Goal: Information Seeking & Learning: Check status

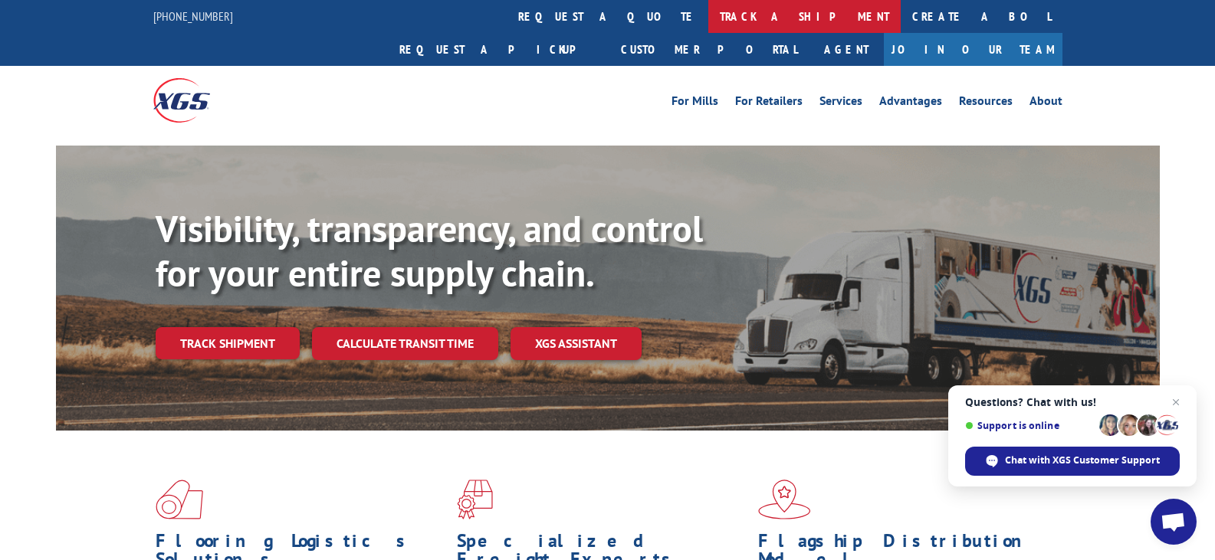
click at [708, 15] on link "track a shipment" at bounding box center [804, 16] width 192 height 33
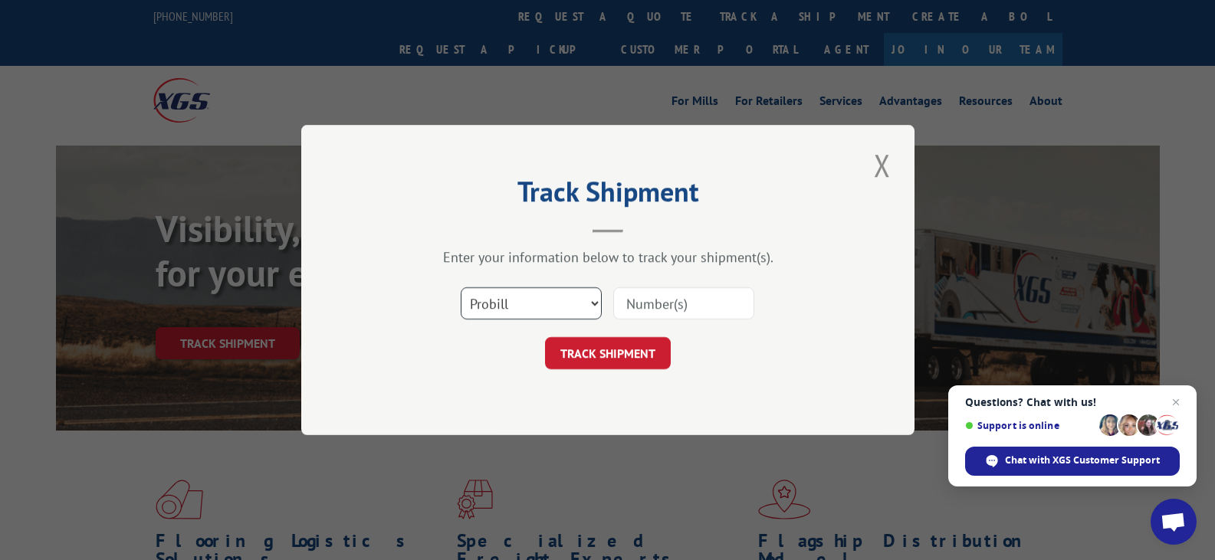
click at [549, 293] on select "Select category... Probill BOL PO" at bounding box center [531, 303] width 141 height 32
click at [656, 301] on input at bounding box center [683, 303] width 141 height 32
paste input "17512812"
type input "17512812"
click at [635, 349] on button "TRACK SHIPMENT" at bounding box center [608, 353] width 126 height 32
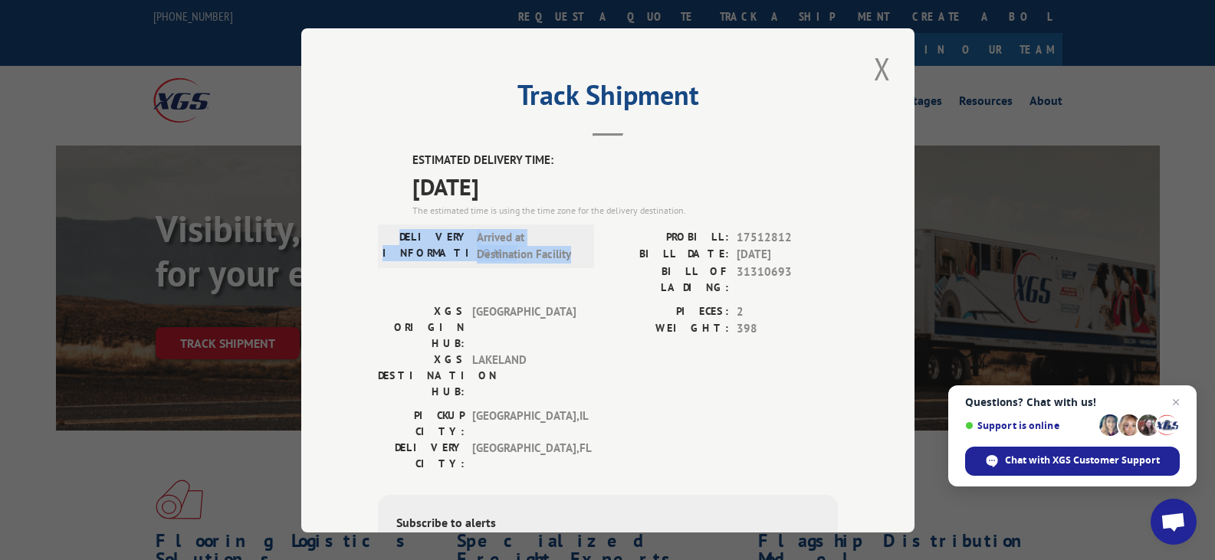
copy div "DELIVERY INFORMATION: Arrived at Destination Facility"
drag, startPoint x: 418, startPoint y: 240, endPoint x: 572, endPoint y: 256, distance: 154.9
click at [572, 256] on div "DELIVERY INFORMATION: Arrived at Destination Facility" at bounding box center [485, 245] width 207 height 34
click at [869, 72] on button "Close modal" at bounding box center [882, 69] width 26 height 42
